Goal: Transaction & Acquisition: Purchase product/service

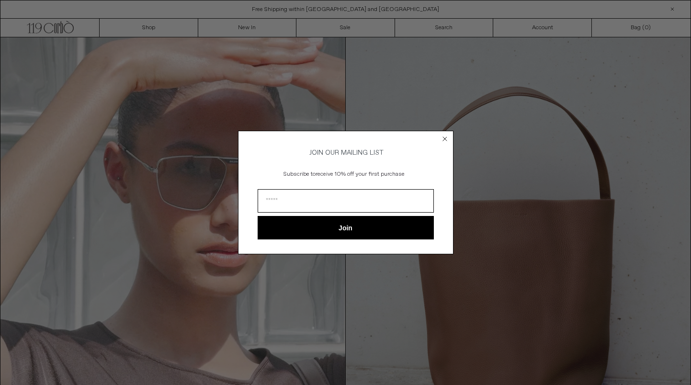
click at [445, 136] on icon "Close dialog" at bounding box center [445, 139] width 10 height 10
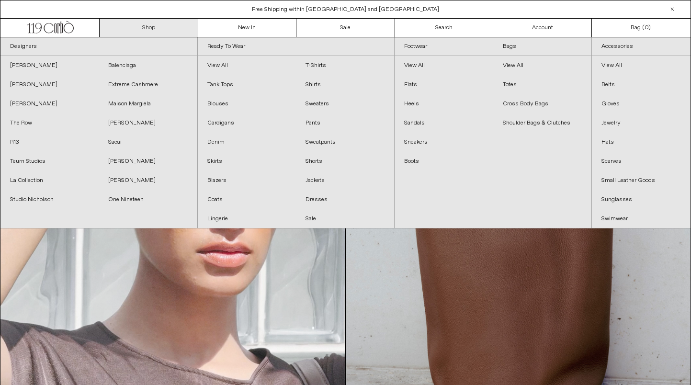
click at [162, 26] on link "Shop" at bounding box center [149, 28] width 99 height 18
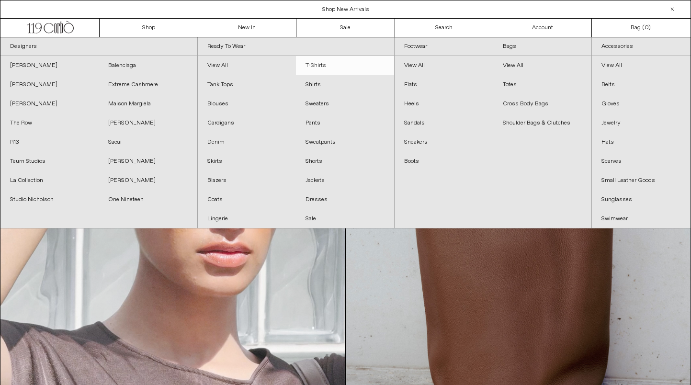
click at [314, 63] on link "T-Shirts" at bounding box center [345, 65] width 98 height 19
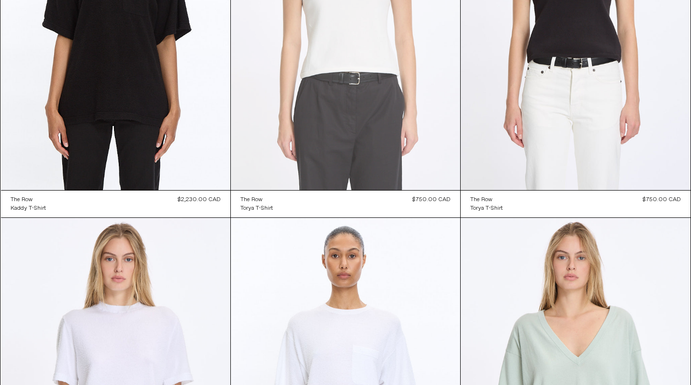
scroll to position [584, 0]
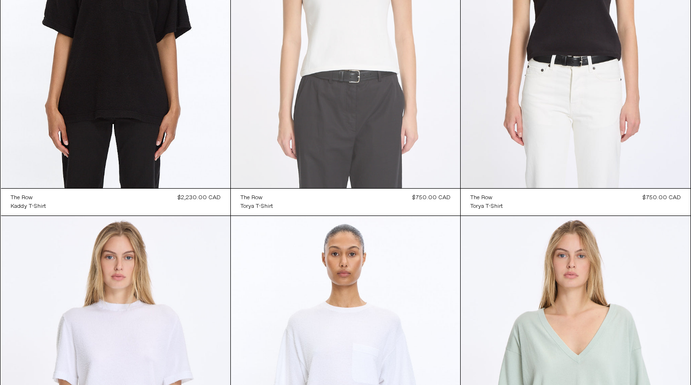
click at [323, 116] on at bounding box center [345, 16] width 229 height 344
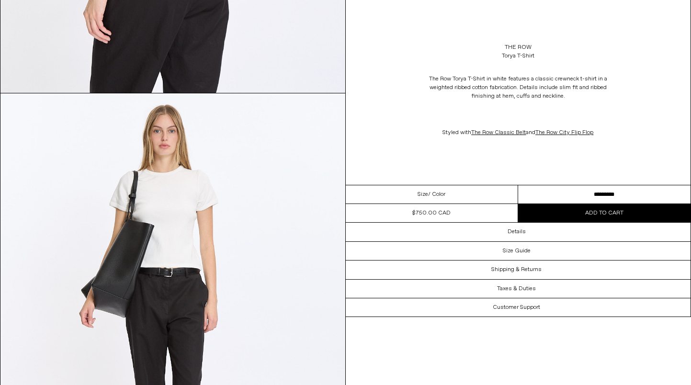
scroll to position [1256, 0]
